Goal: Information Seeking & Learning: Learn about a topic

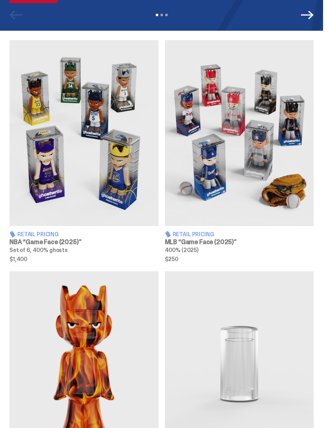
scroll to position [221, 0]
click at [29, 237] on span "Retail Pricing" at bounding box center [37, 235] width 41 height 6
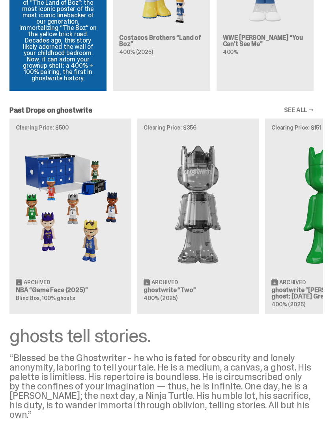
scroll to position [824, 0]
click at [58, 208] on img at bounding box center [70, 204] width 109 height 136
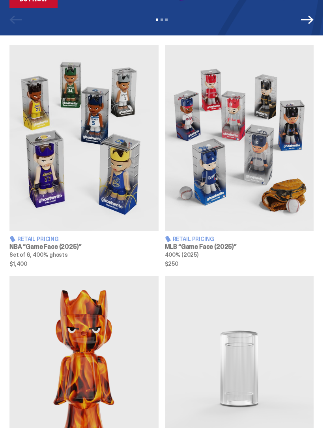
scroll to position [195, 0]
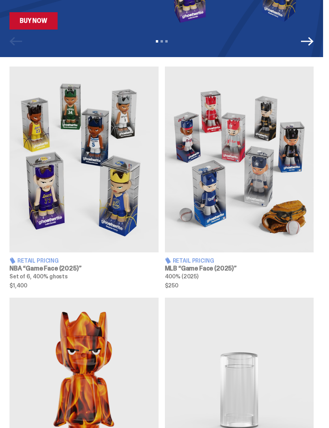
click at [277, 194] on img at bounding box center [239, 160] width 149 height 186
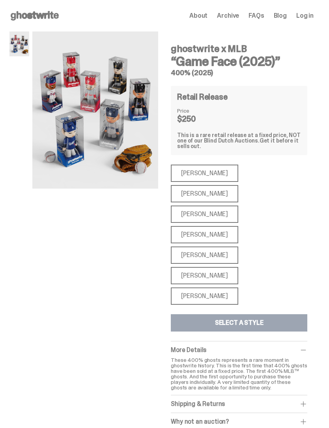
click at [238, 226] on div "[PERSON_NAME]" at bounding box center [204, 234] width 67 height 17
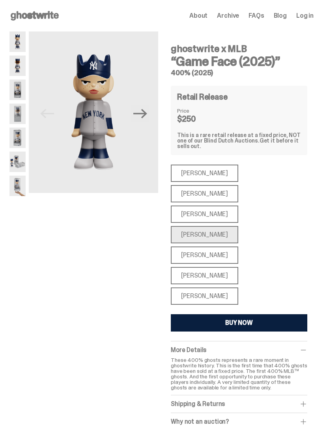
click at [185, 288] on div "[PERSON_NAME]" at bounding box center [204, 296] width 67 height 17
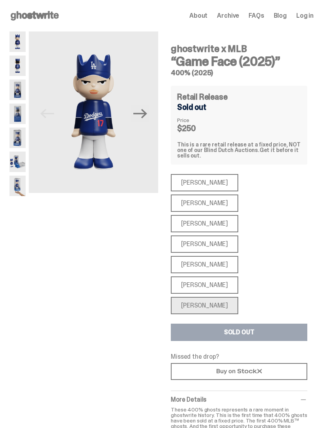
click at [238, 195] on div "[PERSON_NAME]" at bounding box center [204, 203] width 67 height 17
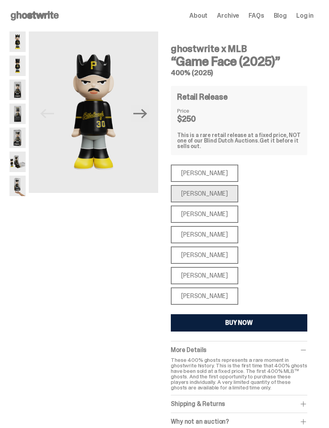
click at [179, 170] on div "[PERSON_NAME]" at bounding box center [204, 173] width 67 height 17
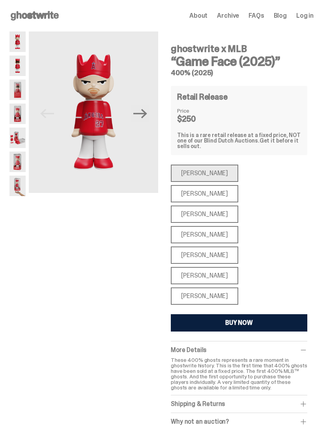
click at [182, 206] on div "[PERSON_NAME]" at bounding box center [204, 214] width 67 height 17
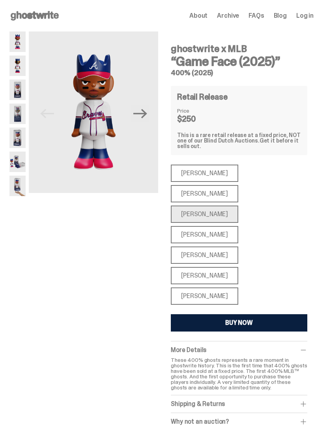
click at [180, 247] on div "[PERSON_NAME]" at bounding box center [204, 255] width 67 height 17
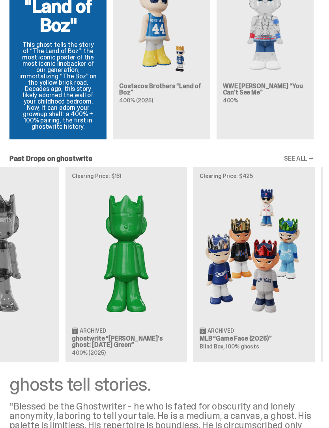
scroll to position [777, 0]
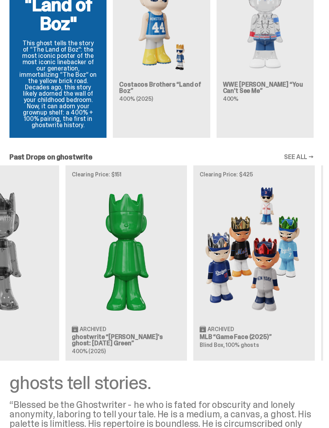
click at [273, 228] on img at bounding box center [253, 252] width 109 height 136
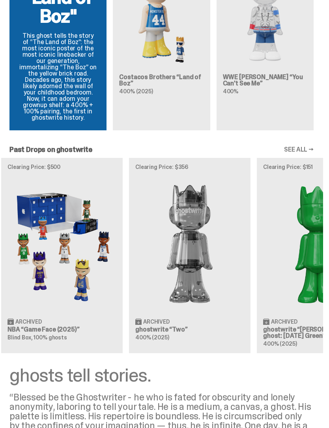
scroll to position [0, 18]
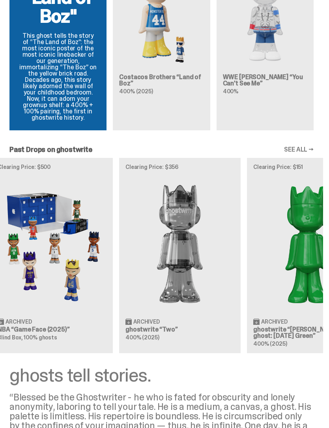
click at [306, 147] on link "SEE ALL →" at bounding box center [299, 150] width 30 height 6
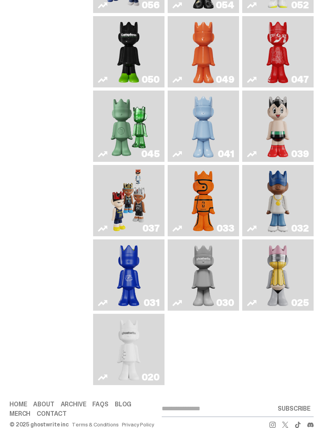
scroll to position [278, 0]
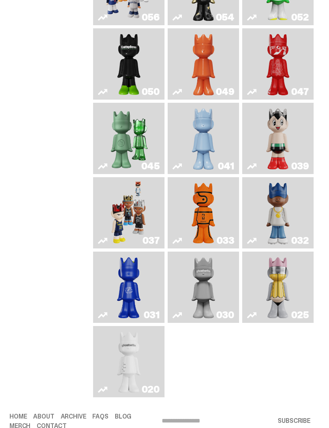
click at [292, 171] on img "Astro Boy" at bounding box center [278, 138] width 28 height 65
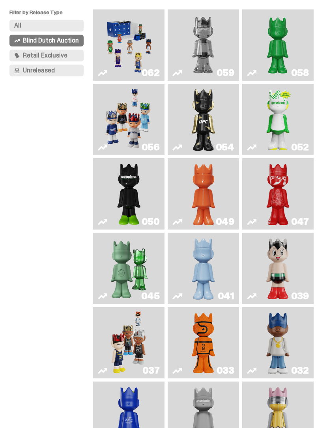
scroll to position [44, 0]
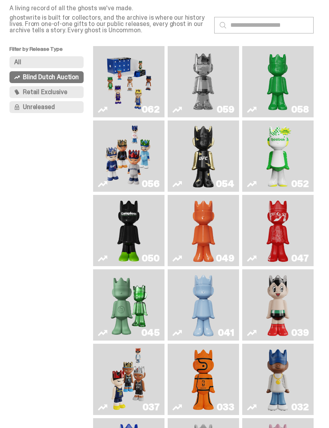
click at [122, 178] on img "Game Face (2025)" at bounding box center [128, 156] width 52 height 65
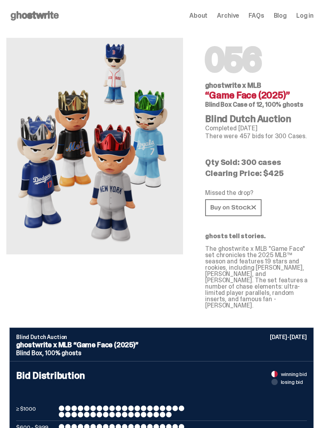
click at [257, 204] on link at bounding box center [233, 207] width 56 height 17
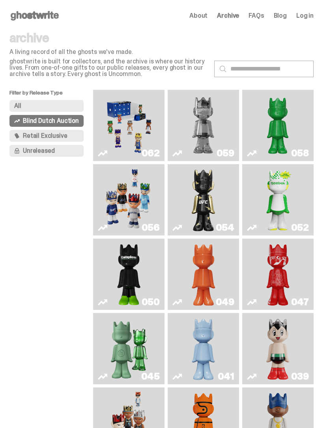
click at [20, 123] on button "Blind Dutch Auction" at bounding box center [46, 121] width 74 height 12
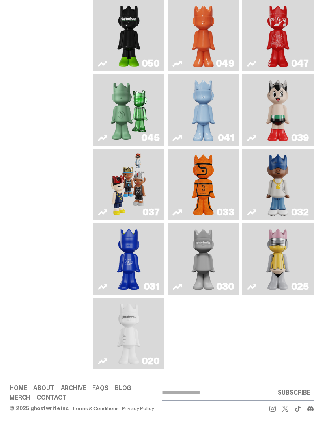
scroll to position [278, 0]
click at [136, 177] on img "Game Face (2024)" at bounding box center [128, 184] width 37 height 65
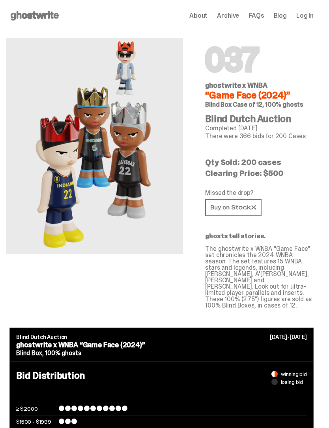
click at [260, 207] on link at bounding box center [233, 207] width 56 height 17
